Goal: Task Accomplishment & Management: Complete application form

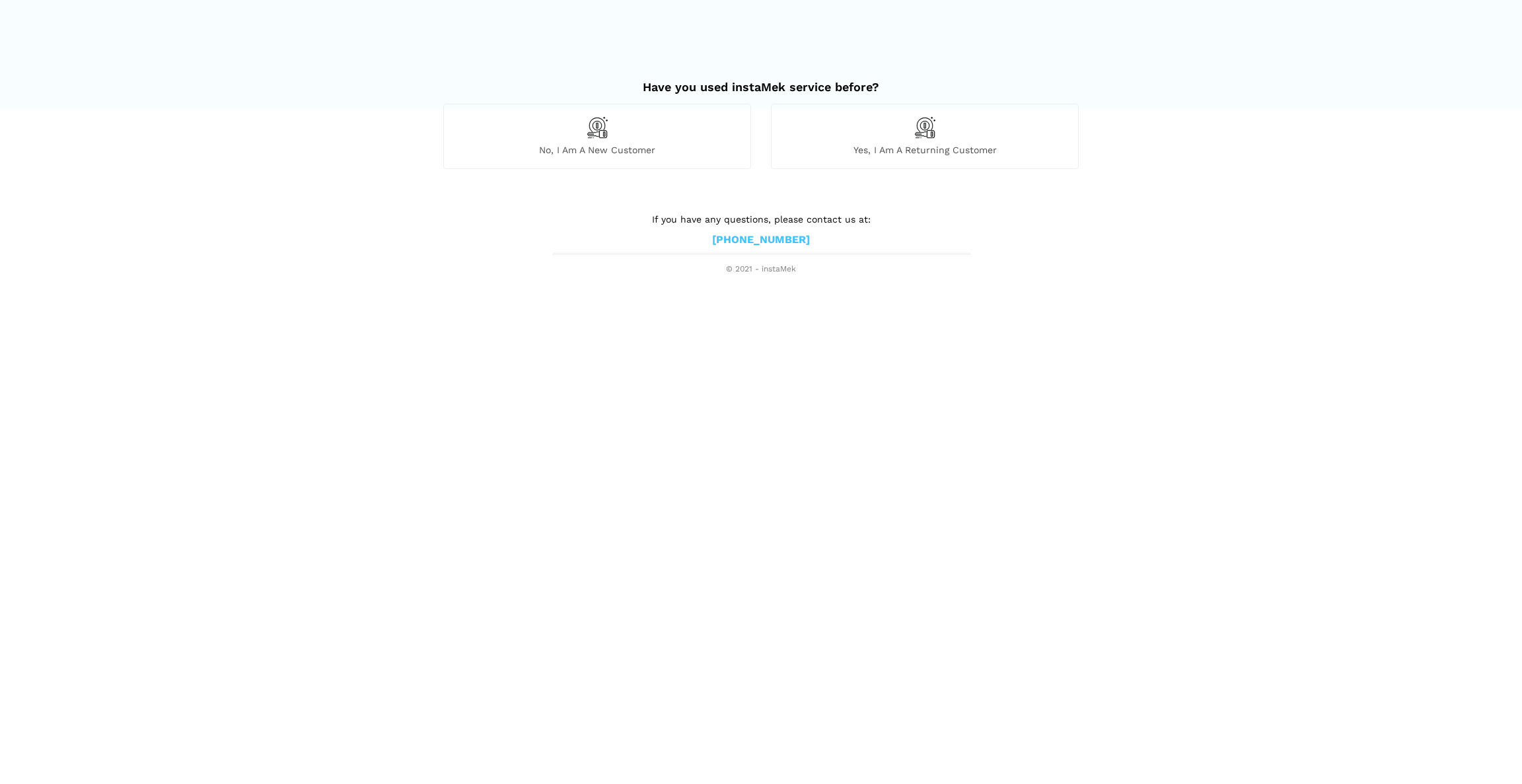
click at [961, 138] on div "Yes, I am a returning customer" at bounding box center [925, 135] width 308 height 64
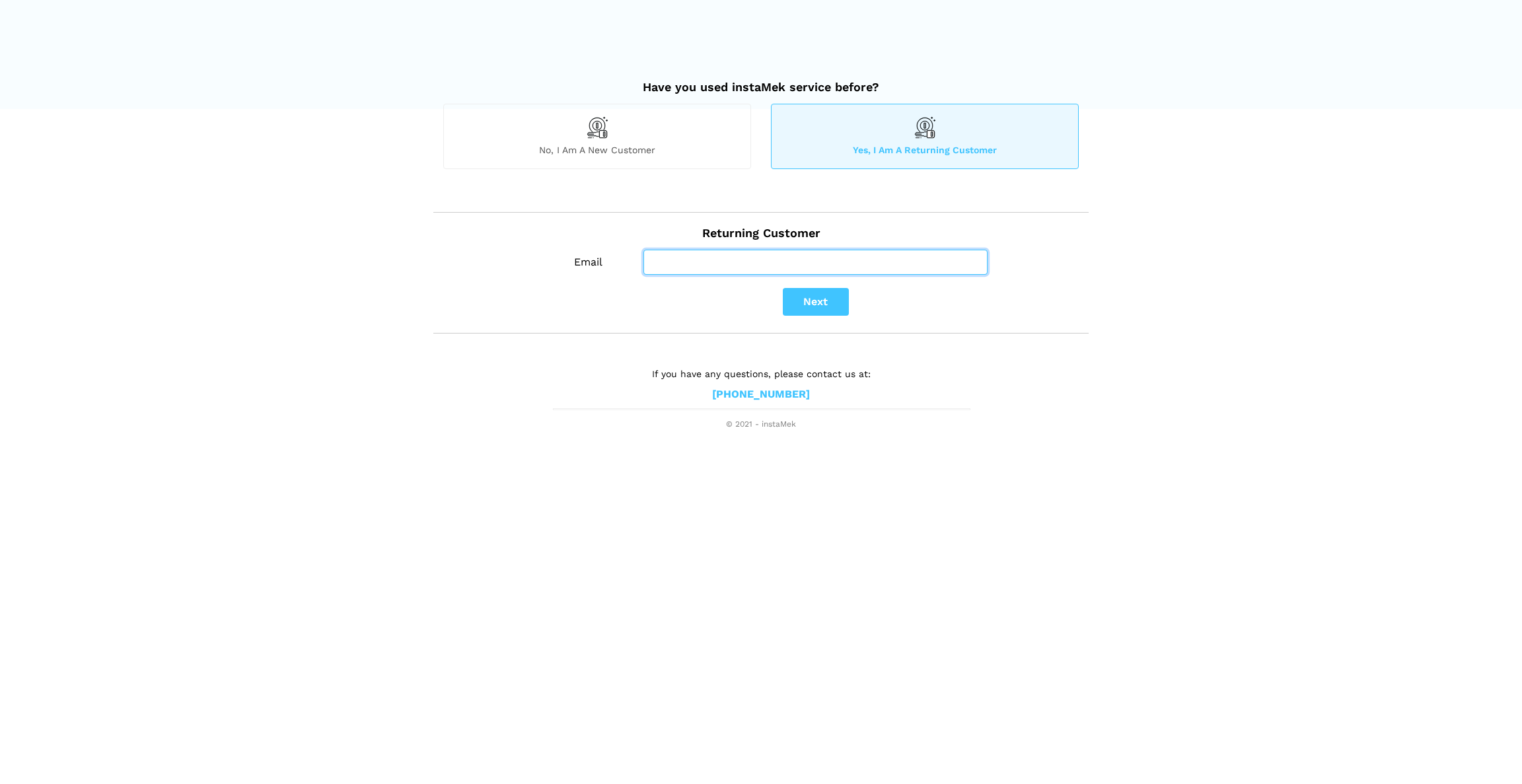
click at [823, 262] on input "Email" at bounding box center [815, 262] width 344 height 25
type input "s"
type input "[PERSON_NAME]"
type input "[EMAIL_ADDRESS][DOMAIN_NAME]"
click at [815, 301] on button "Next" at bounding box center [815, 302] width 66 height 28
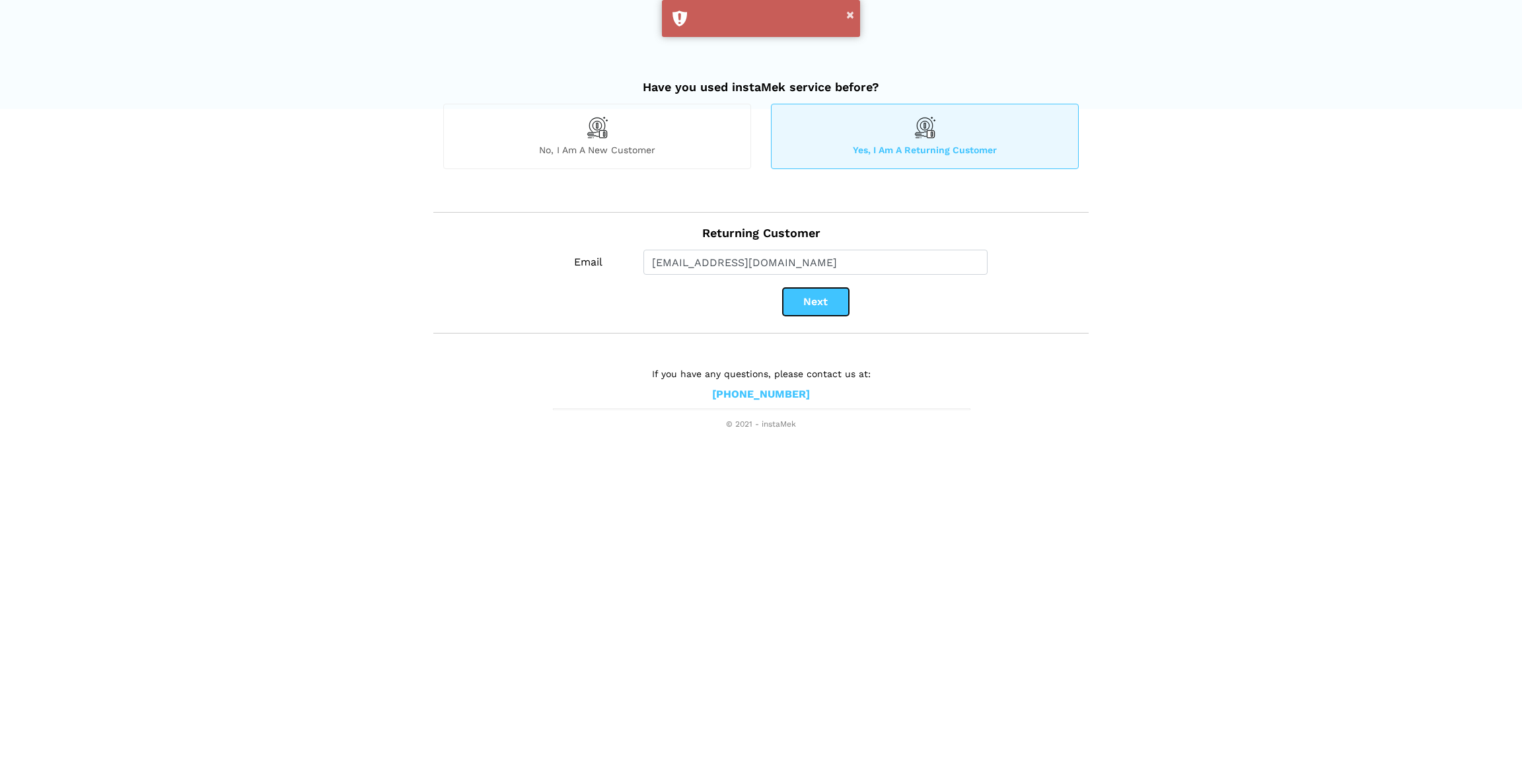
click at [807, 305] on button "Next" at bounding box center [815, 302] width 66 height 28
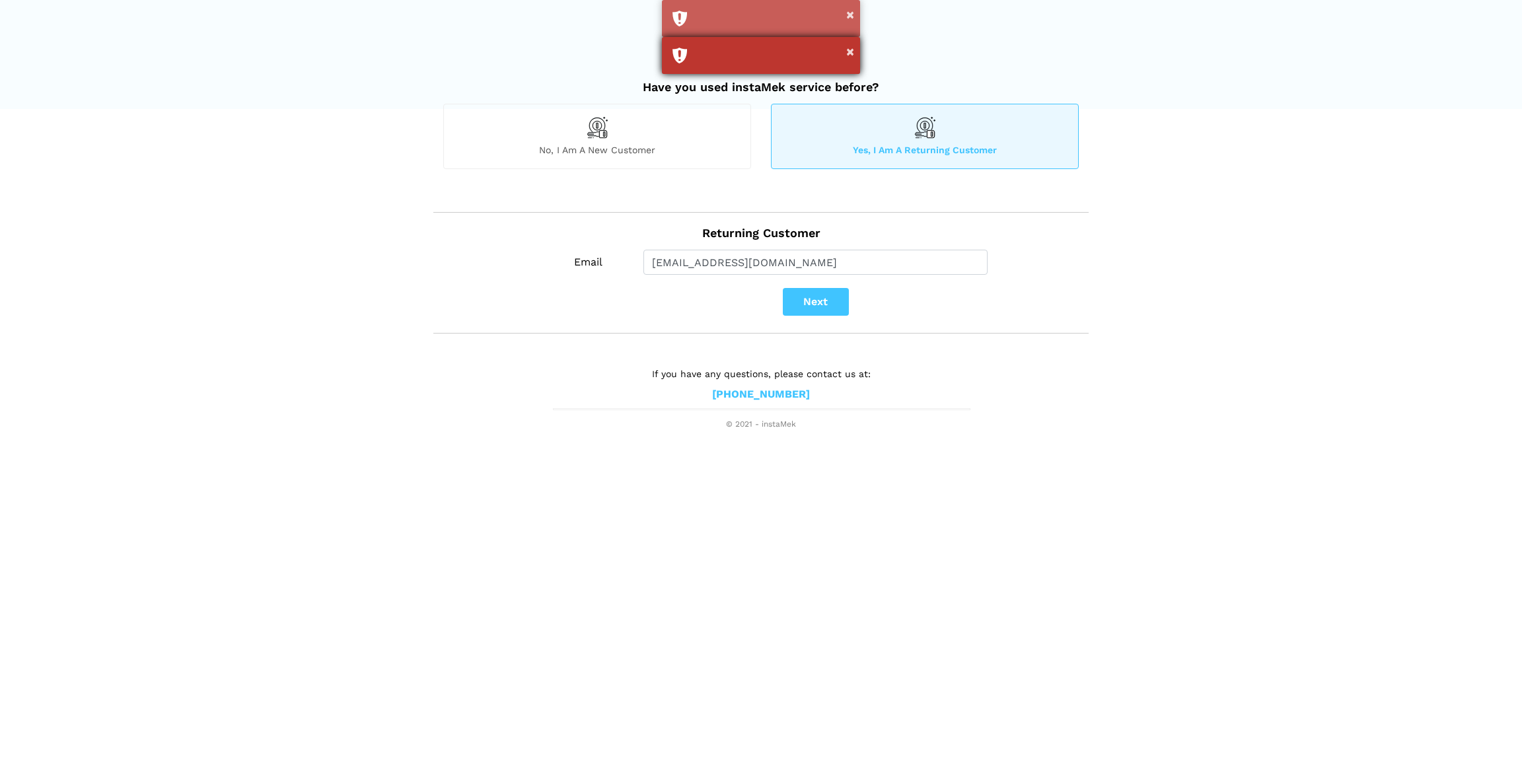
click at [692, 54] on div "×" at bounding box center [761, 56] width 198 height 37
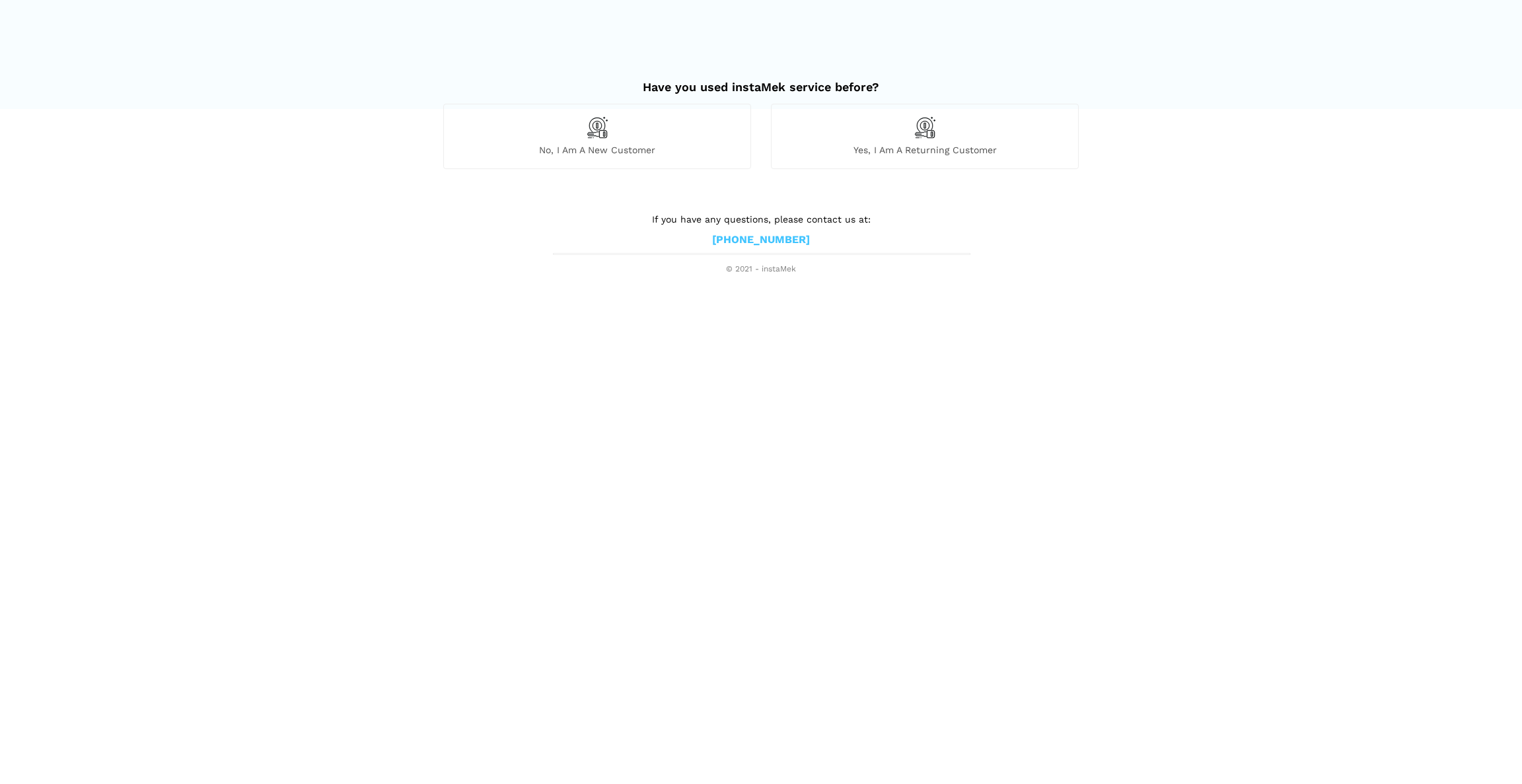
click at [897, 138] on div "Yes, I am a returning customer" at bounding box center [925, 135] width 308 height 64
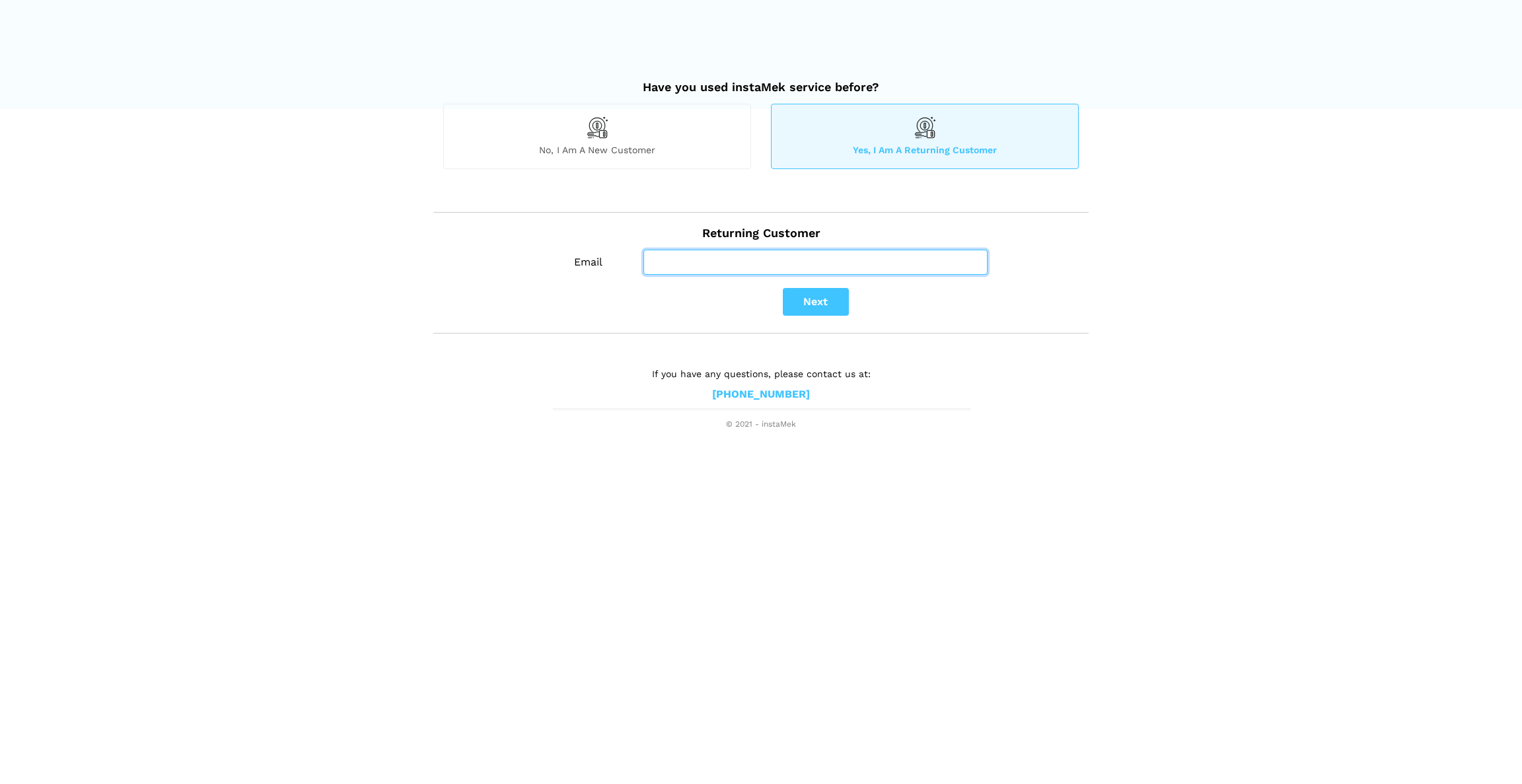
click at [782, 266] on input "Email" at bounding box center [815, 262] width 344 height 25
type input "[EMAIL_ADDRESS][DOMAIN_NAME]"
click at [821, 301] on button "Next" at bounding box center [815, 302] width 66 height 28
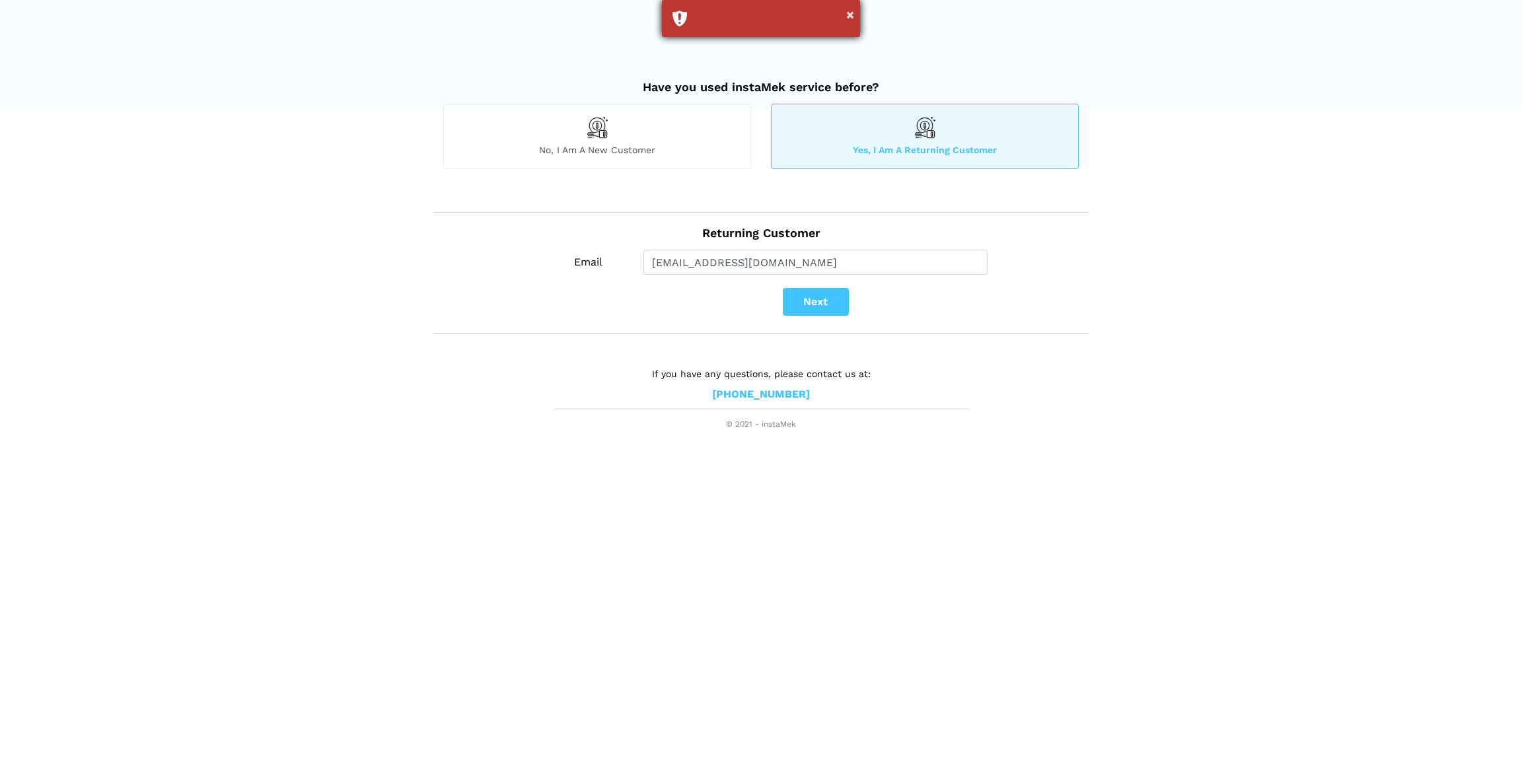
click at [847, 21] on div "×" at bounding box center [761, 19] width 198 height 37
click at [853, 16] on button "×" at bounding box center [850, 15] width 8 height 17
